Goal: Information Seeking & Learning: Check status

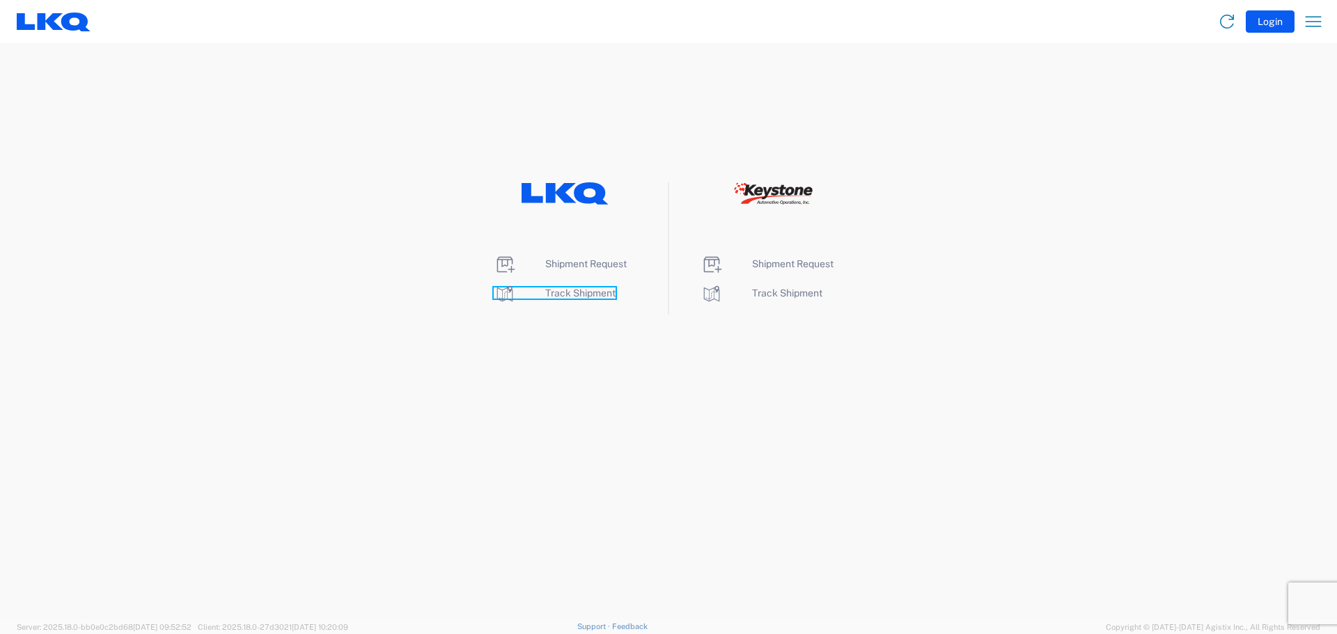
click at [590, 295] on span "Track Shipment" at bounding box center [580, 293] width 70 height 11
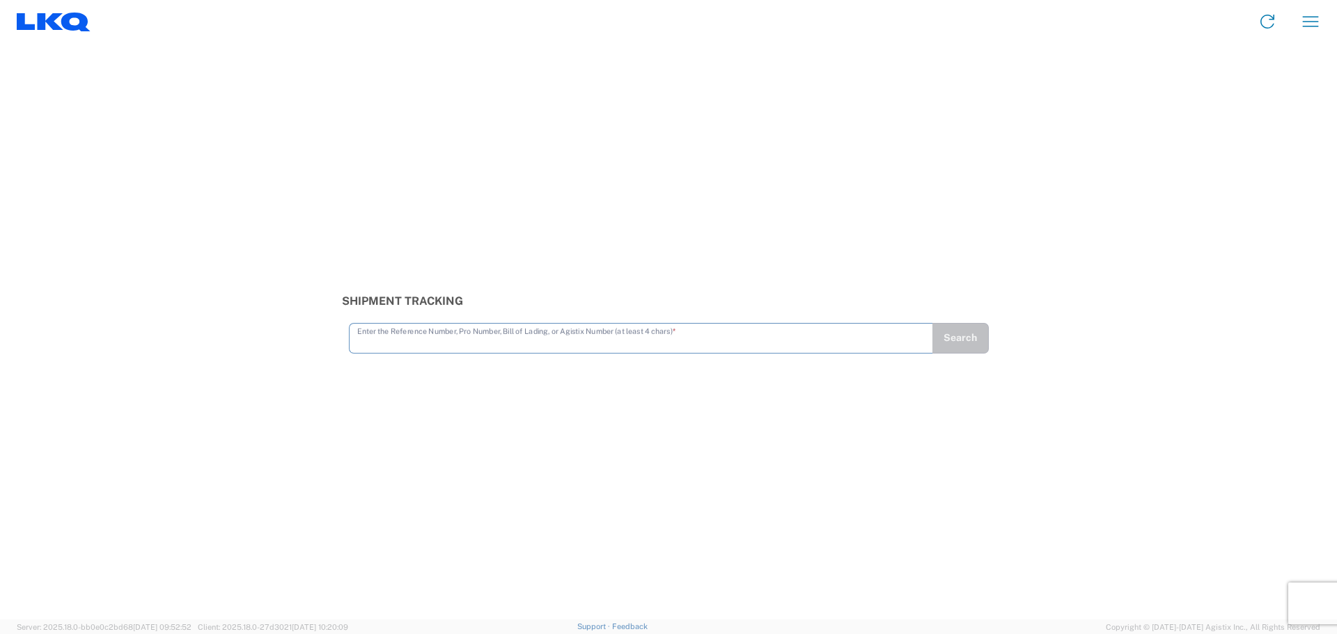
click at [600, 337] on input "text" at bounding box center [641, 337] width 568 height 24
type input "64106674"
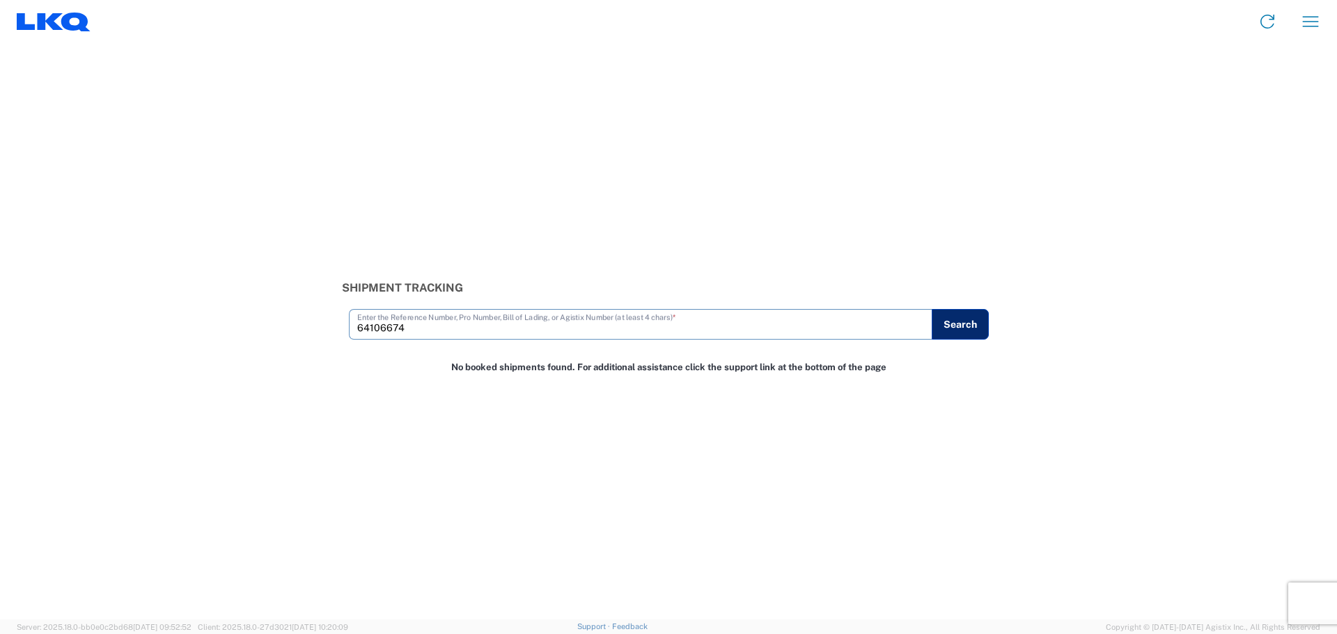
click at [960, 328] on button "Search" at bounding box center [960, 324] width 57 height 31
